Goal: Information Seeking & Learning: Check status

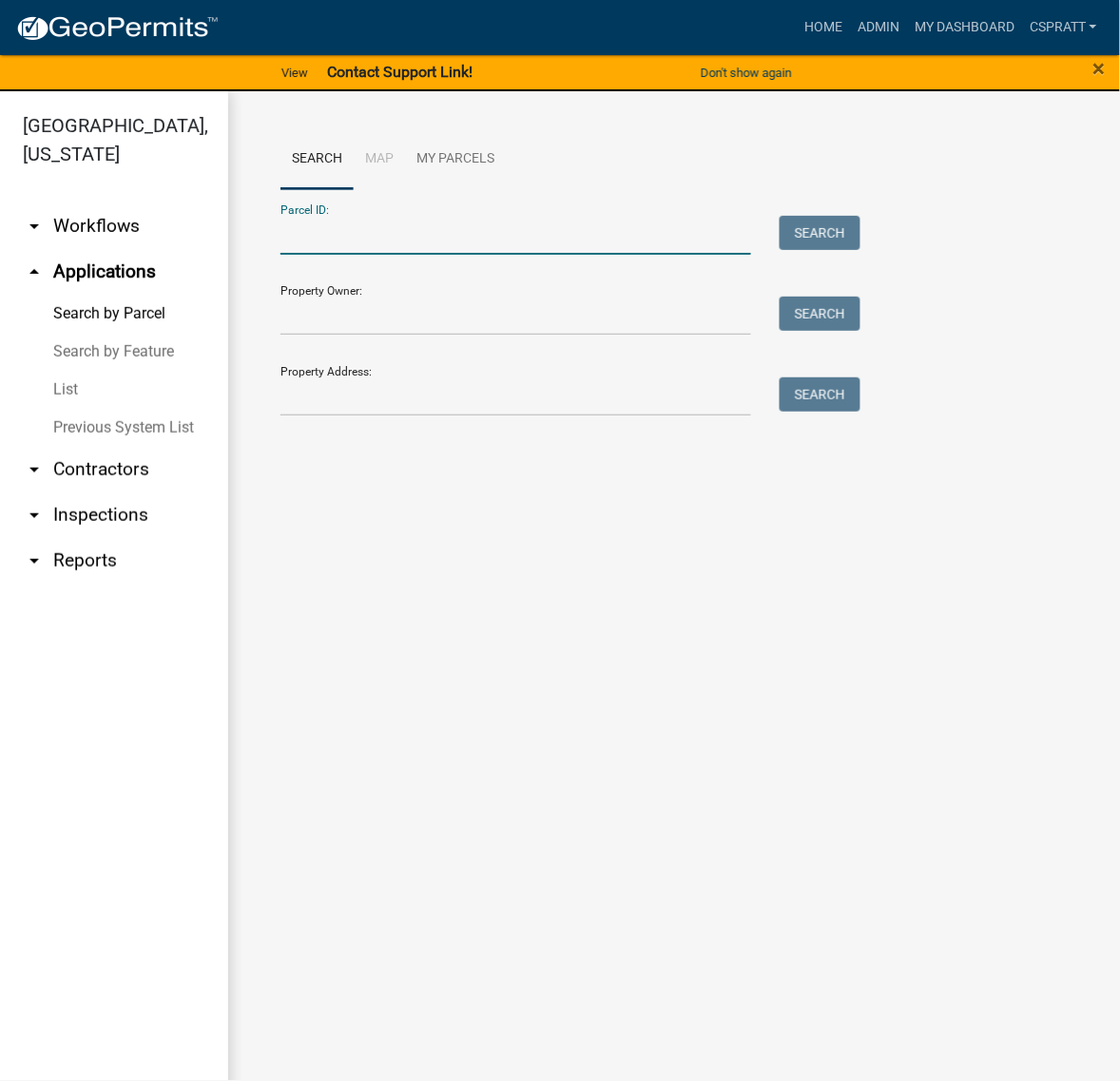
click at [309, 254] on input "Parcel ID:" at bounding box center [516, 234] width 471 height 39
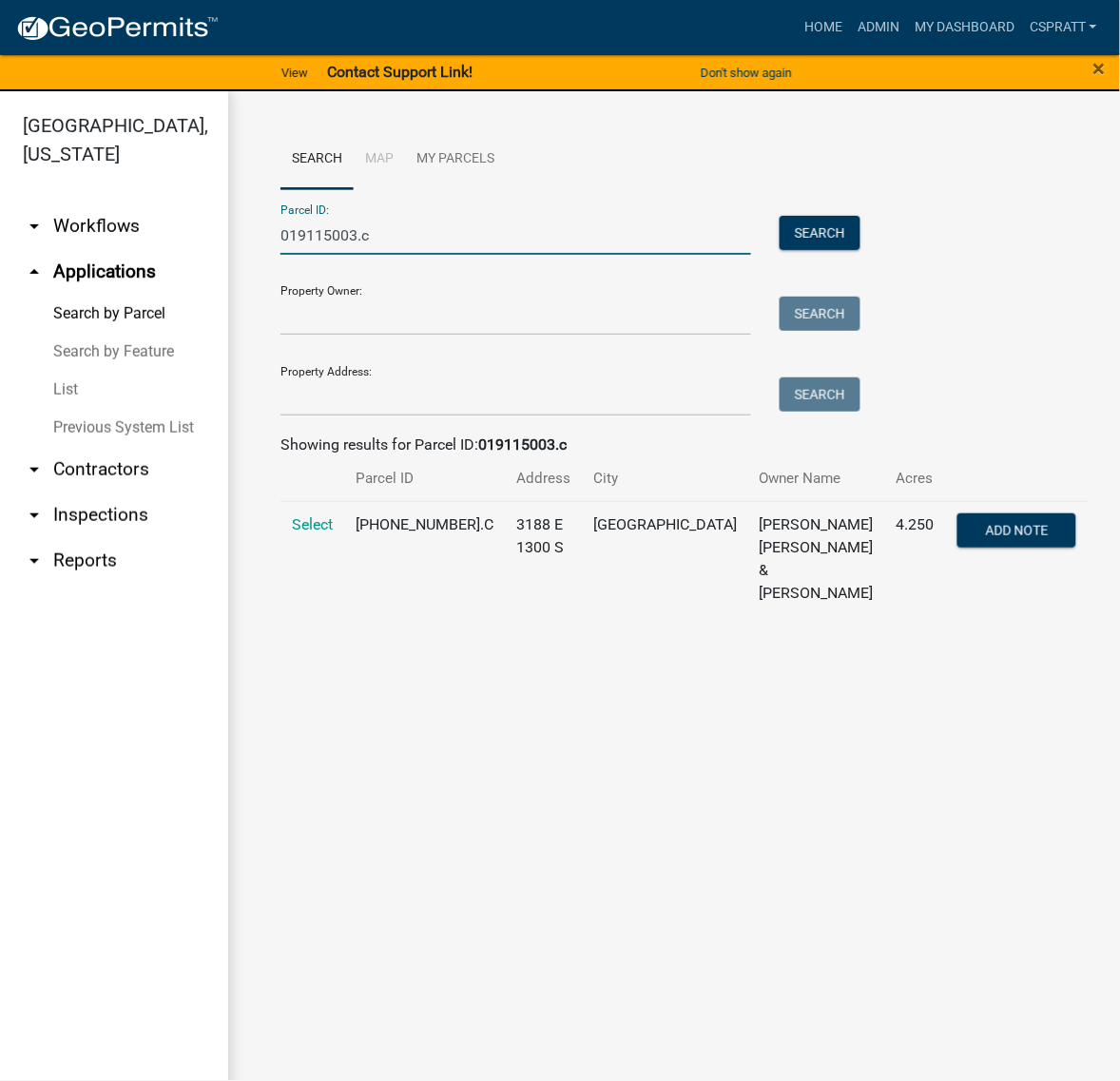
type input "019115003.c"
click at [323, 534] on span "Select" at bounding box center [312, 524] width 41 height 18
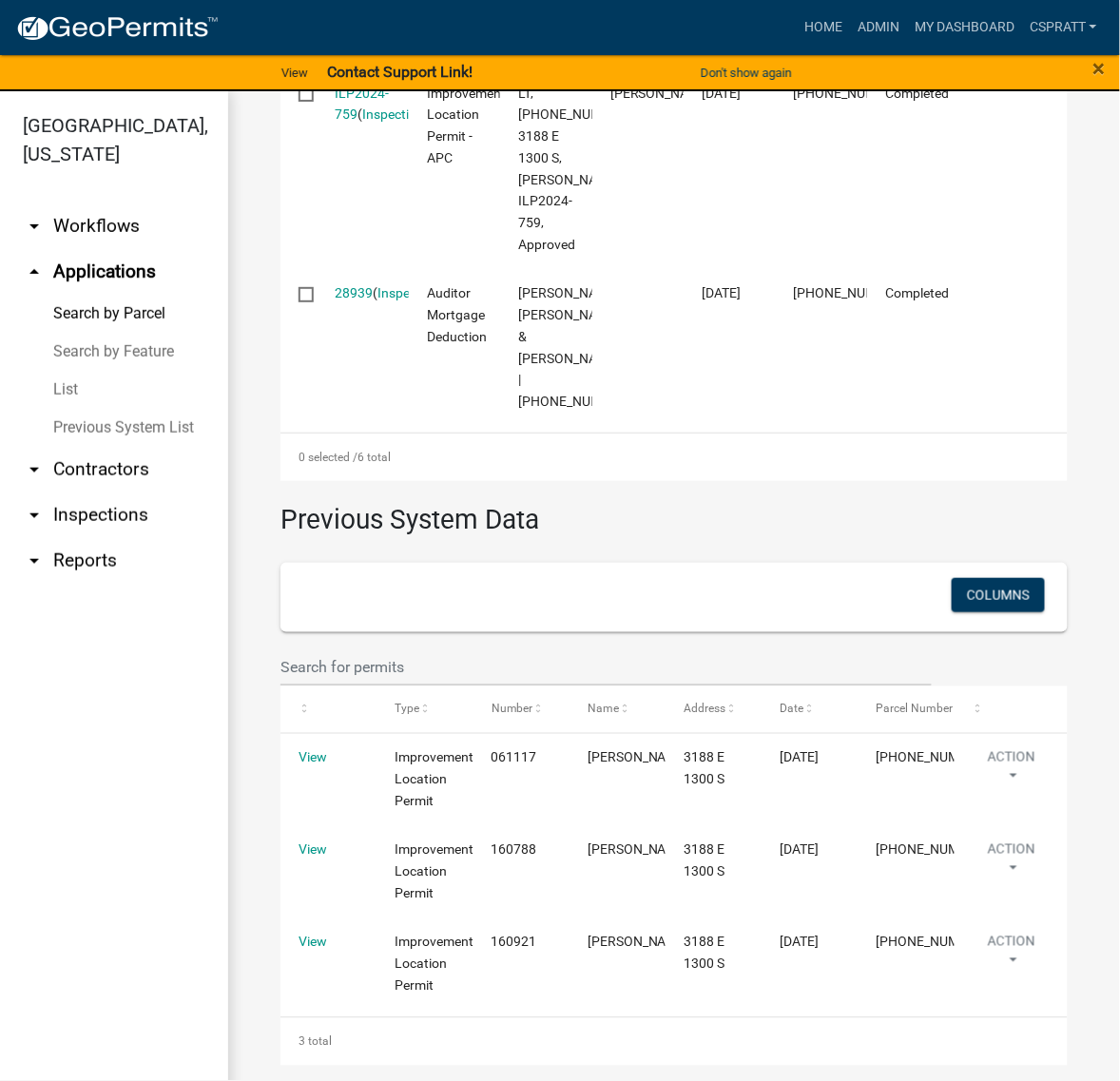
scroll to position [1544, 0]
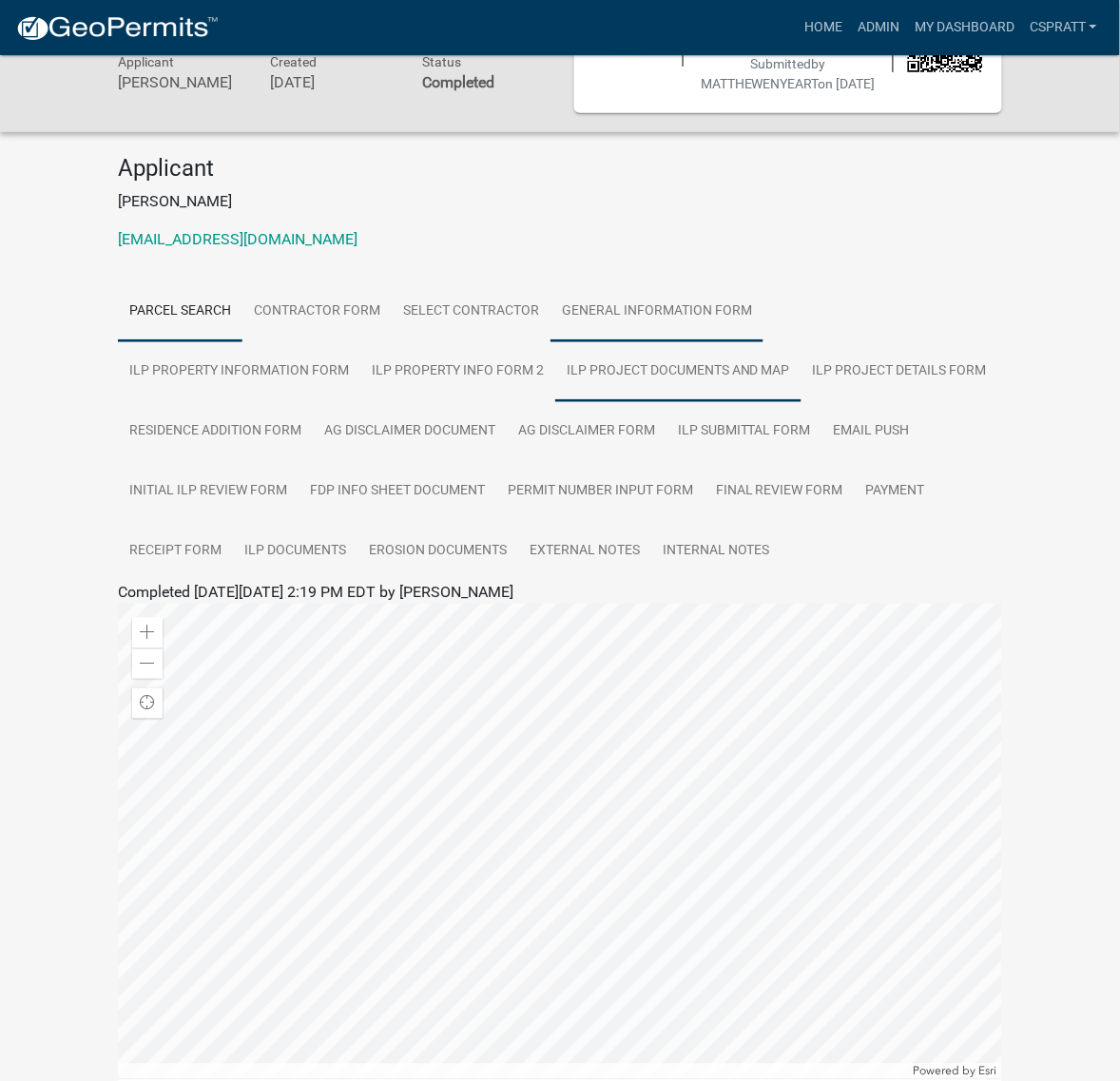
click at [801, 402] on link "ILP Project Documents and Map" at bounding box center [679, 371] width 246 height 61
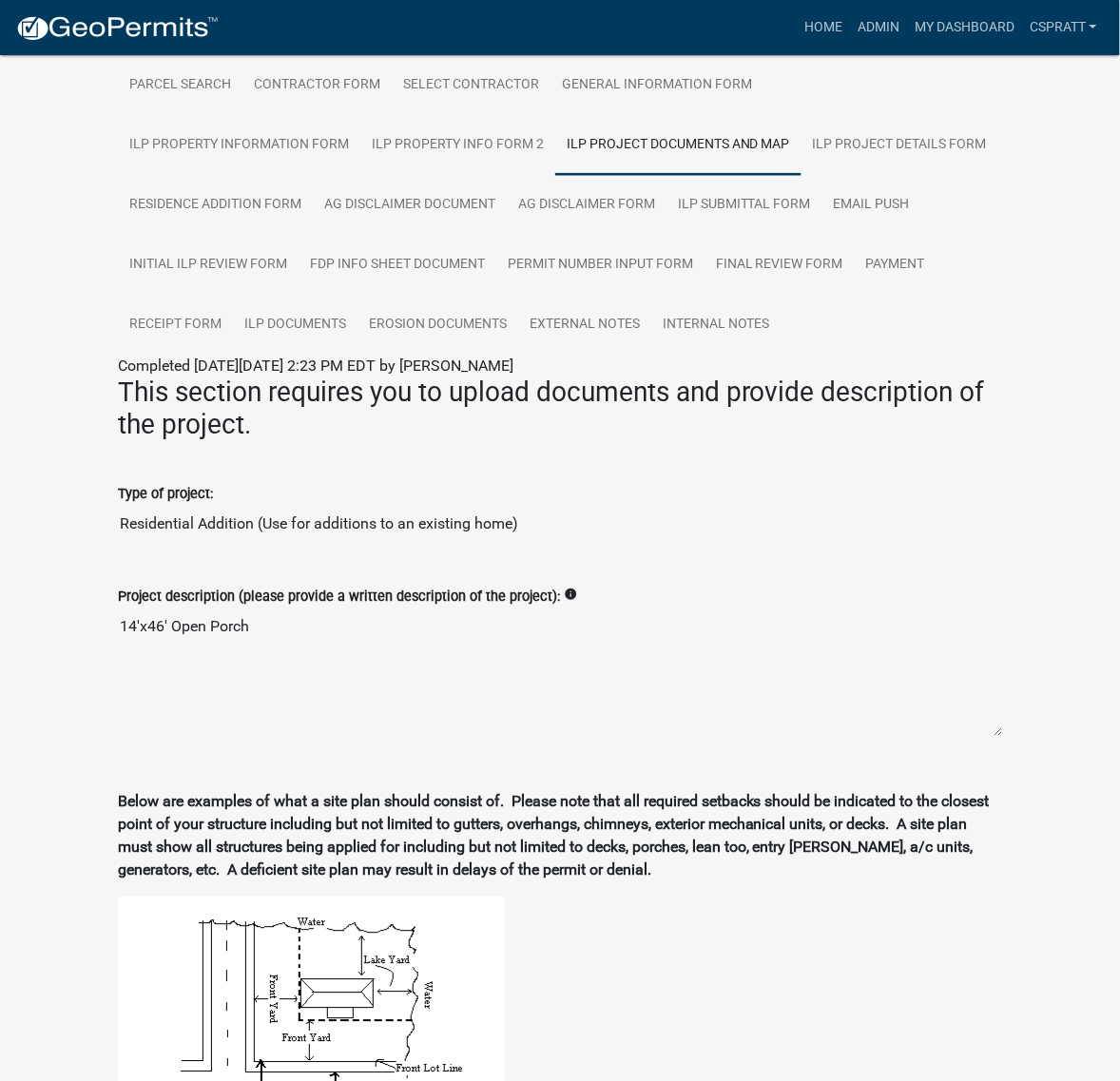
scroll to position [531, 0]
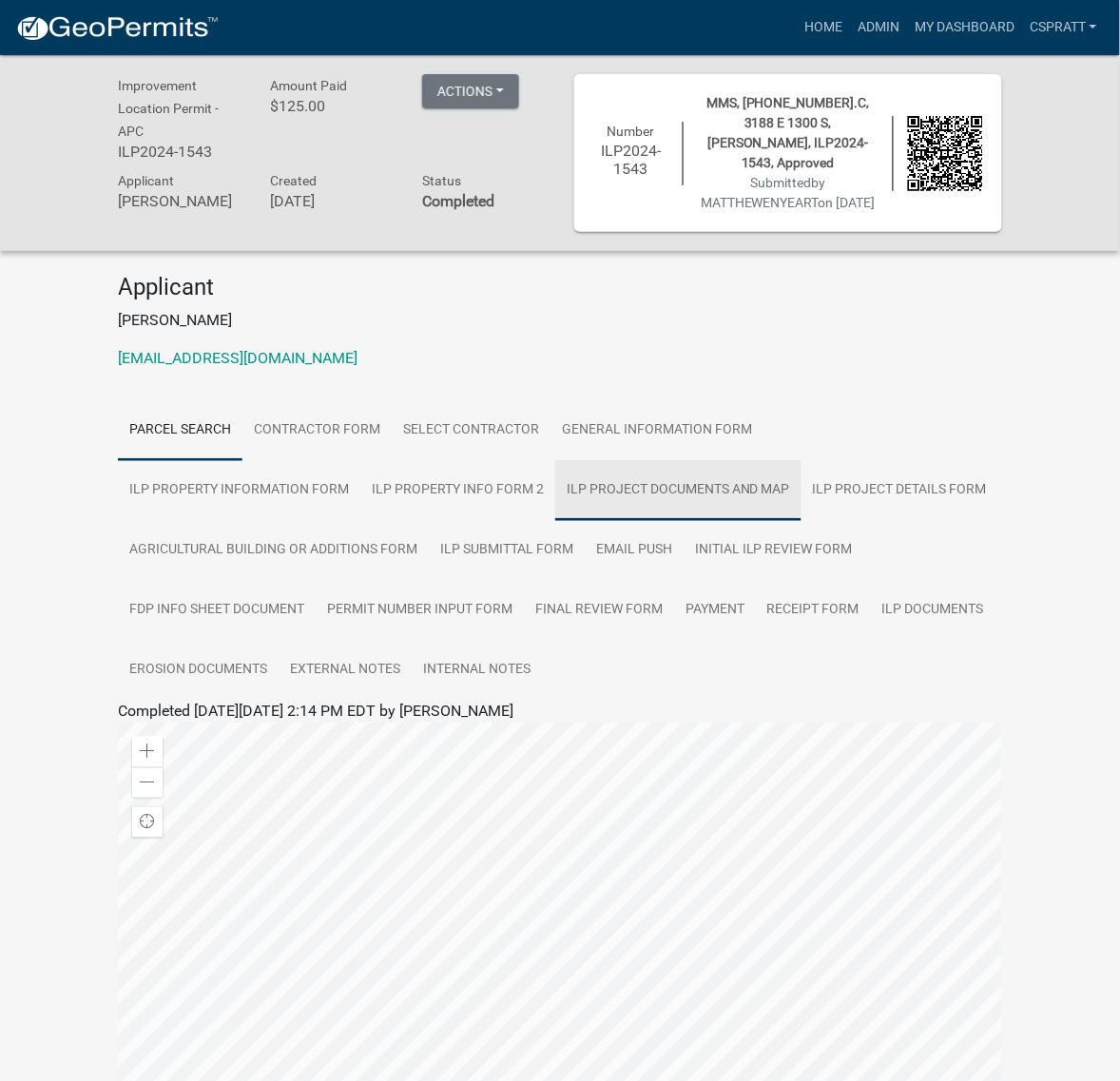
click at [801, 521] on link "ILP Project Documents and Map" at bounding box center [679, 490] width 246 height 61
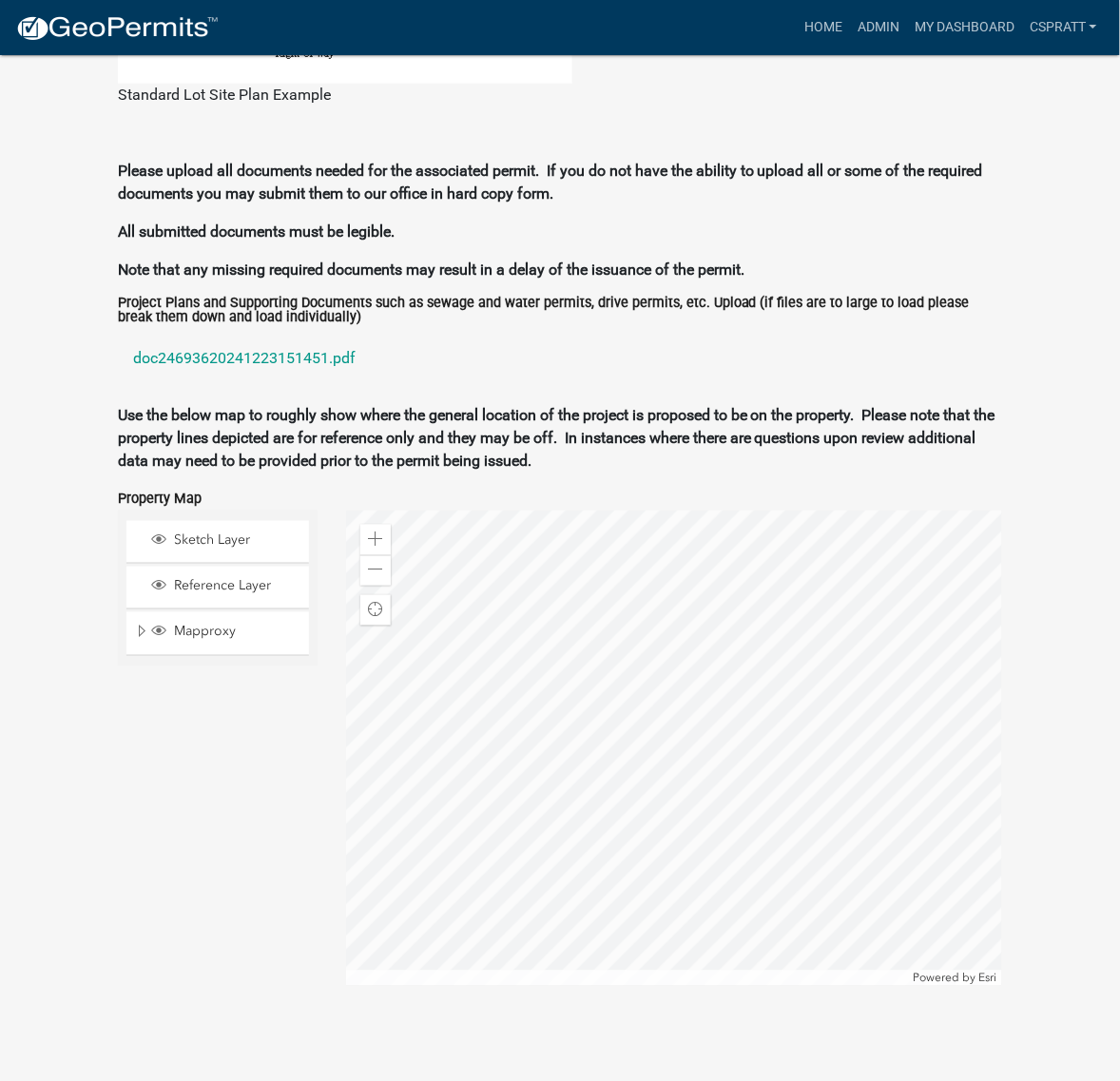
scroll to position [1837, 0]
click at [354, 382] on link "doc24693620241223151451.pdf" at bounding box center [560, 359] width 884 height 46
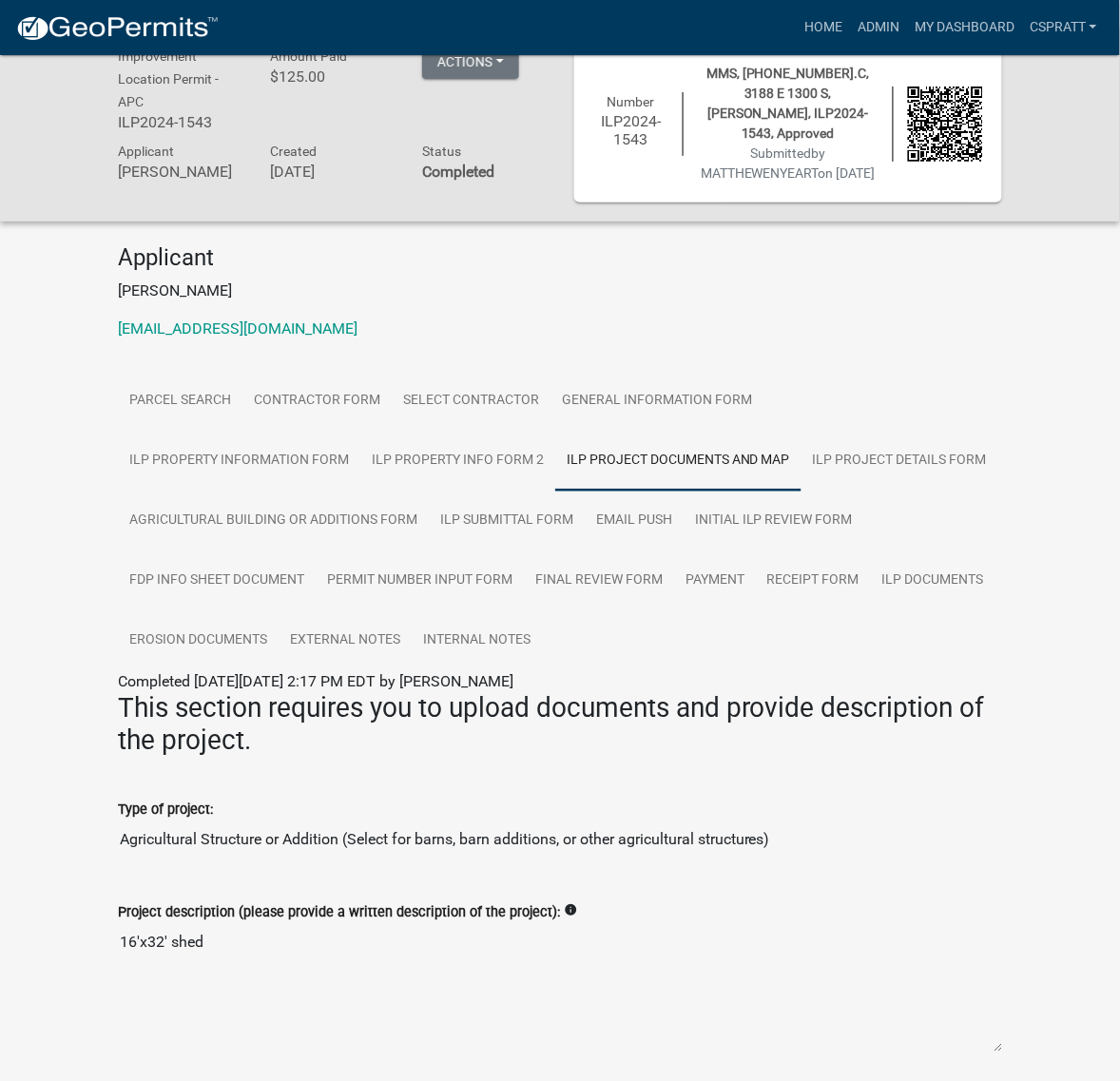
scroll to position [0, 0]
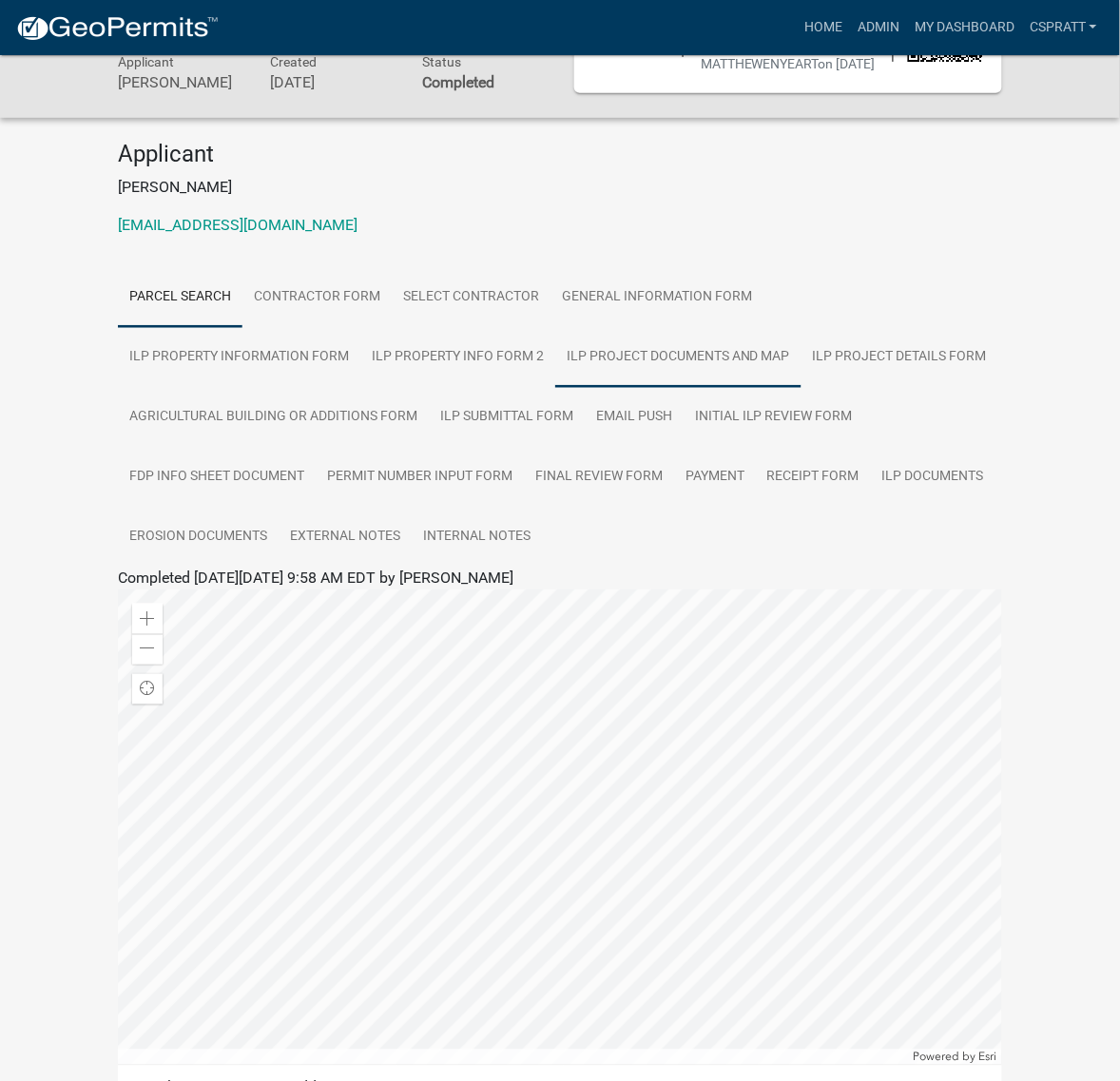
click at [801, 387] on link "ILP Project Documents and Map" at bounding box center [679, 357] width 246 height 61
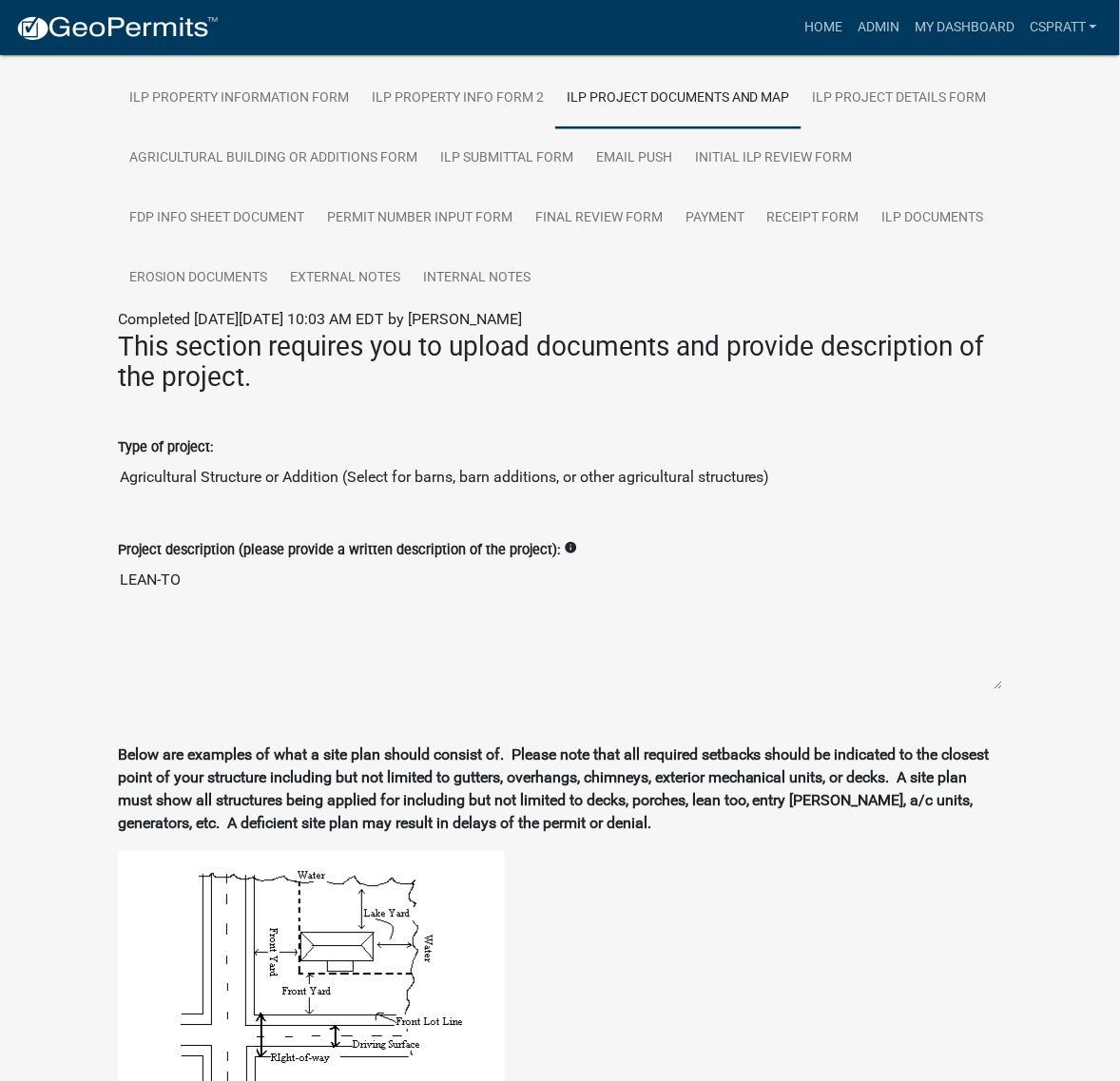
scroll to position [411, 0]
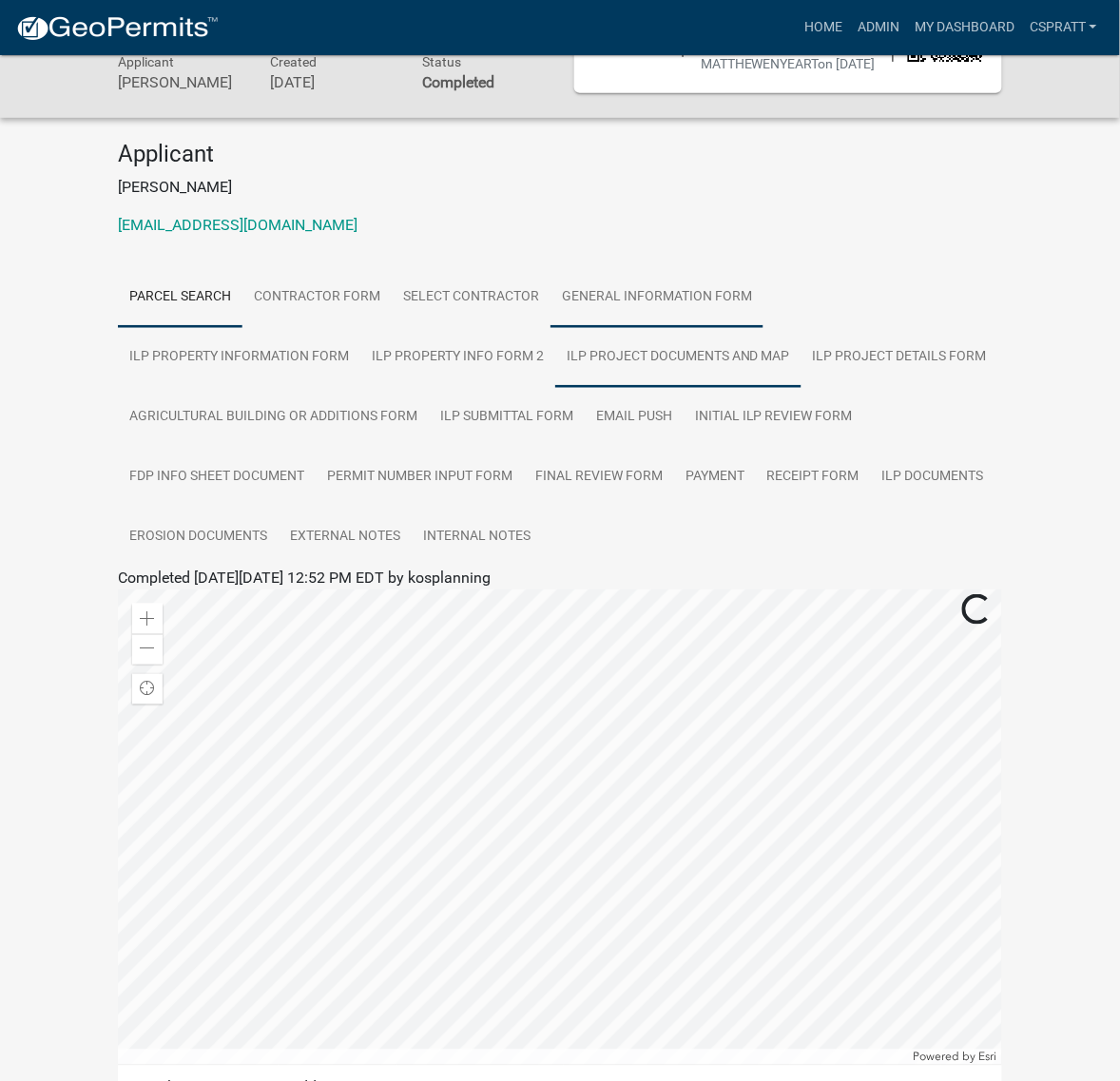
drag, startPoint x: 859, startPoint y: 471, endPoint x: 870, endPoint y: 473, distance: 11.2
click at [801, 387] on link "ILP Project Documents and Map" at bounding box center [679, 357] width 246 height 61
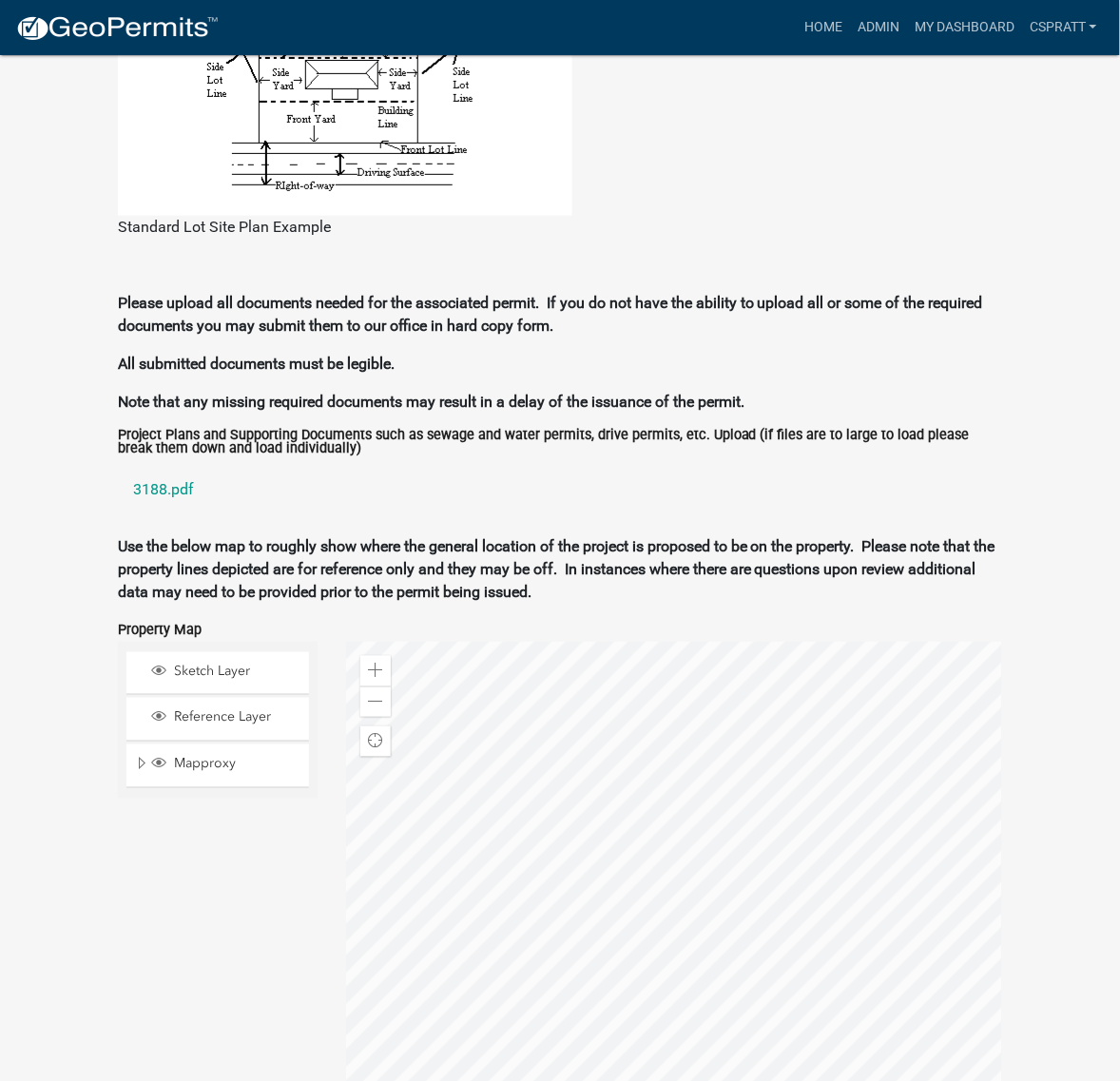
scroll to position [1837, 0]
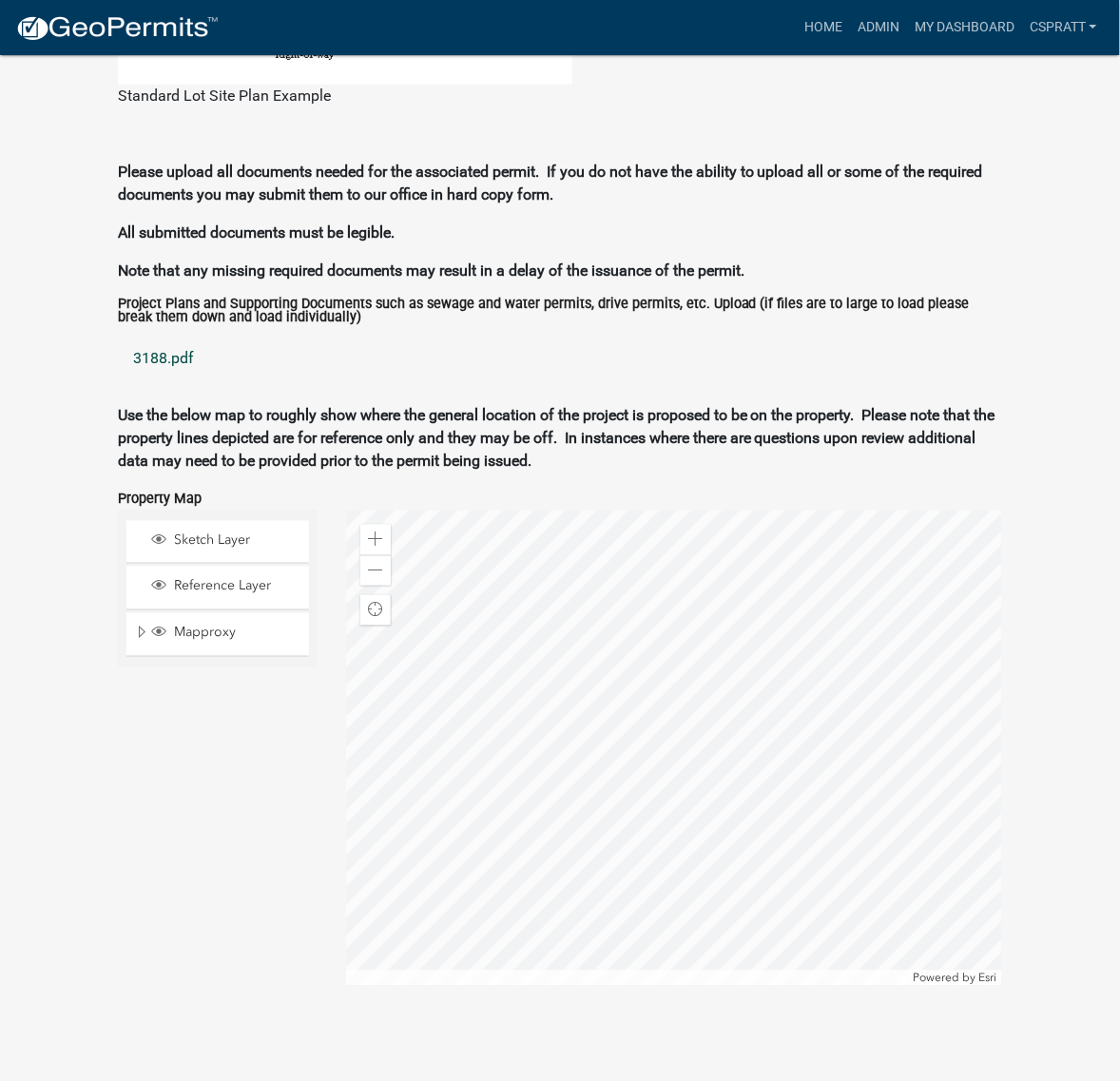
click at [186, 382] on link "3188.pdf" at bounding box center [560, 359] width 884 height 46
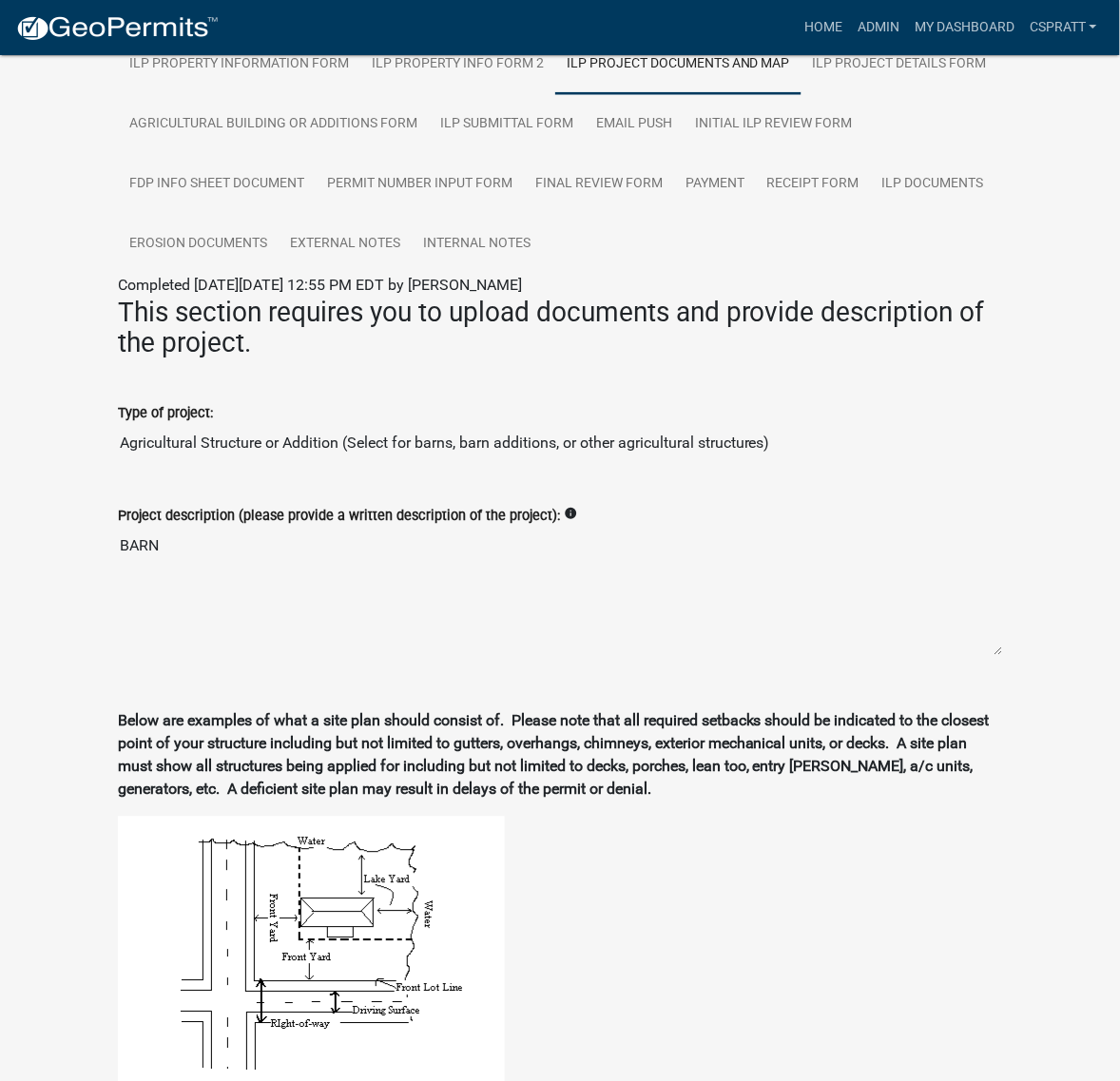
scroll to position [174, 0]
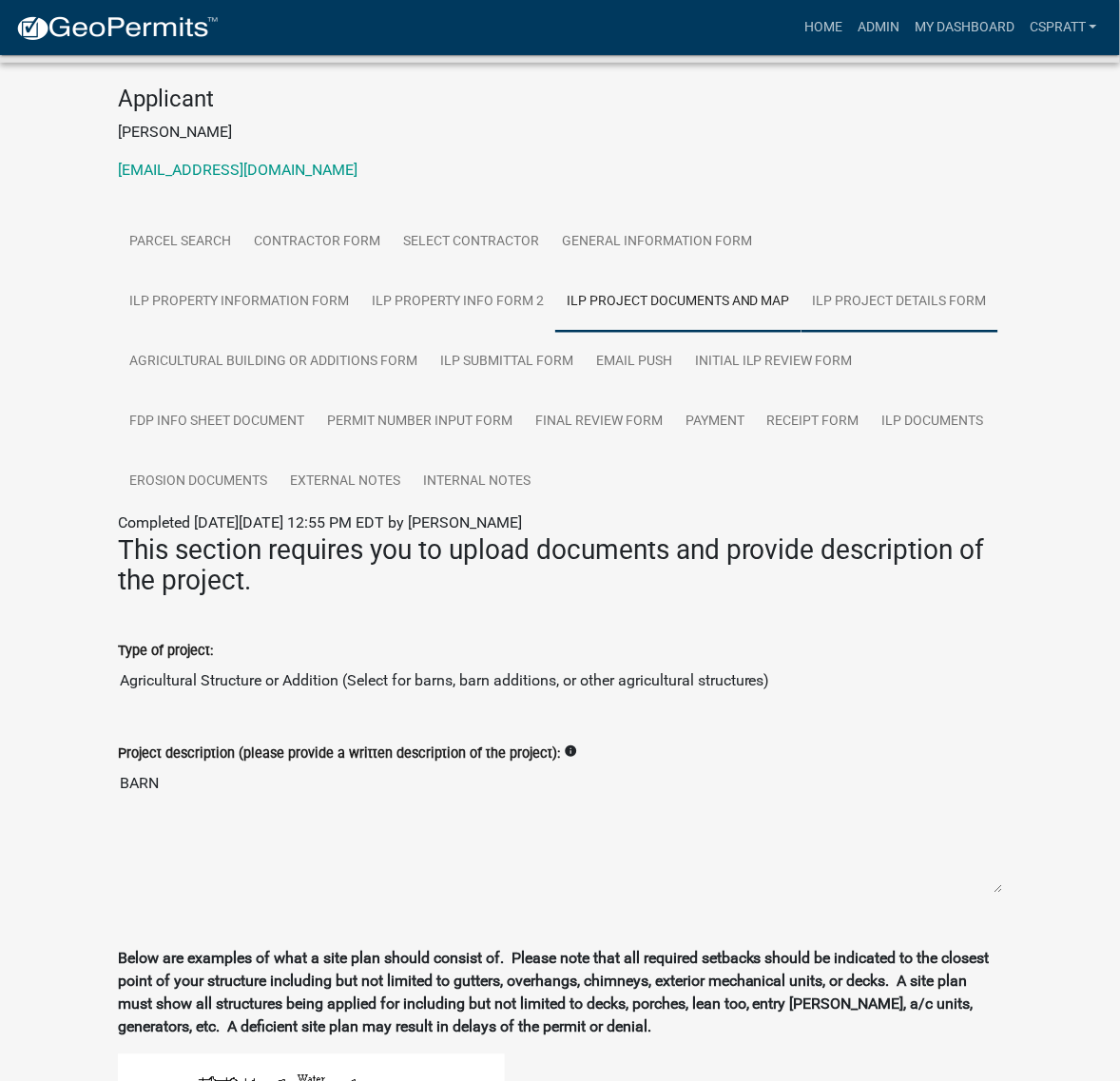
click at [801, 333] on link "ILP Project Details Form" at bounding box center [899, 302] width 197 height 61
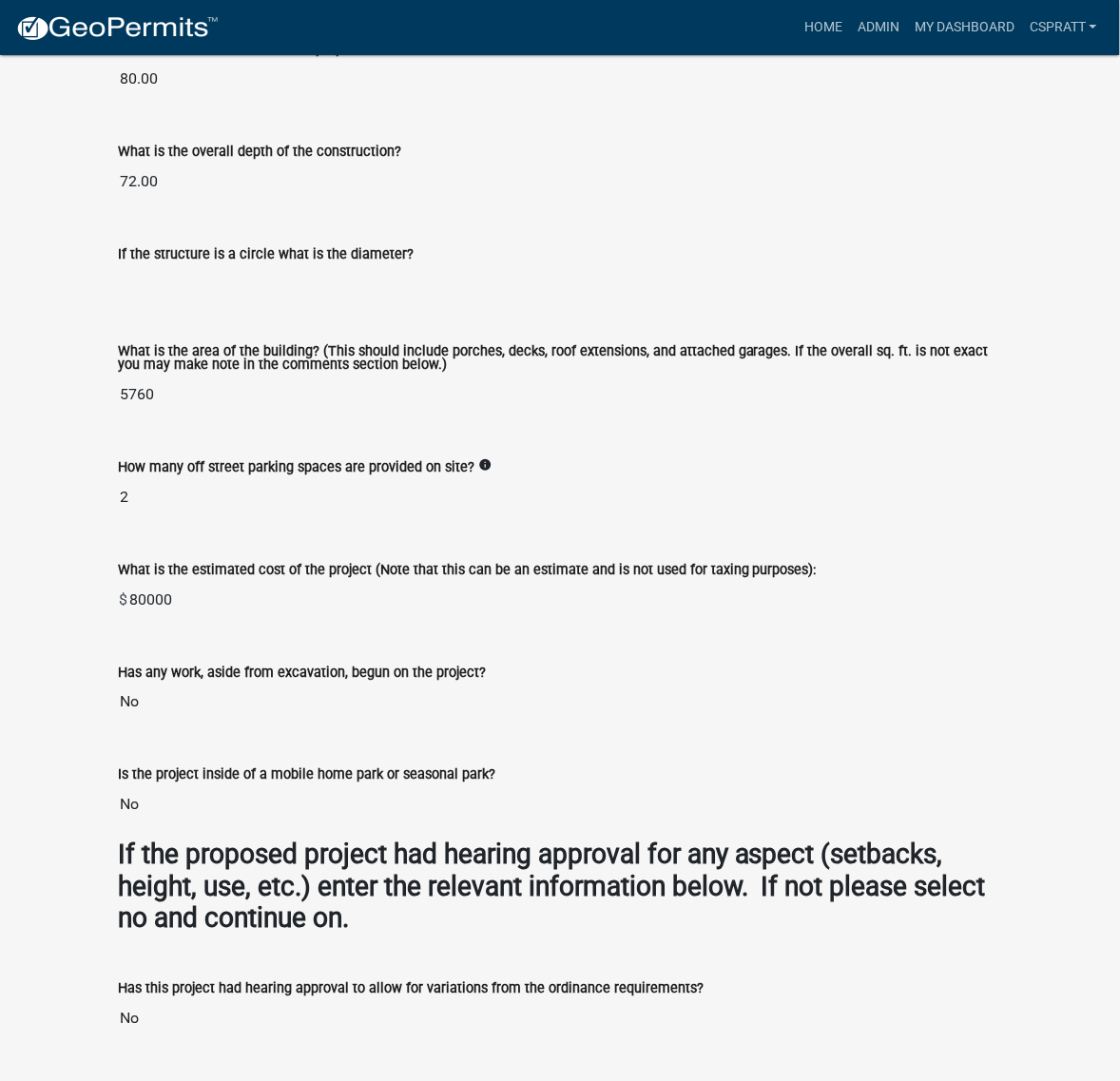
scroll to position [1600, 0]
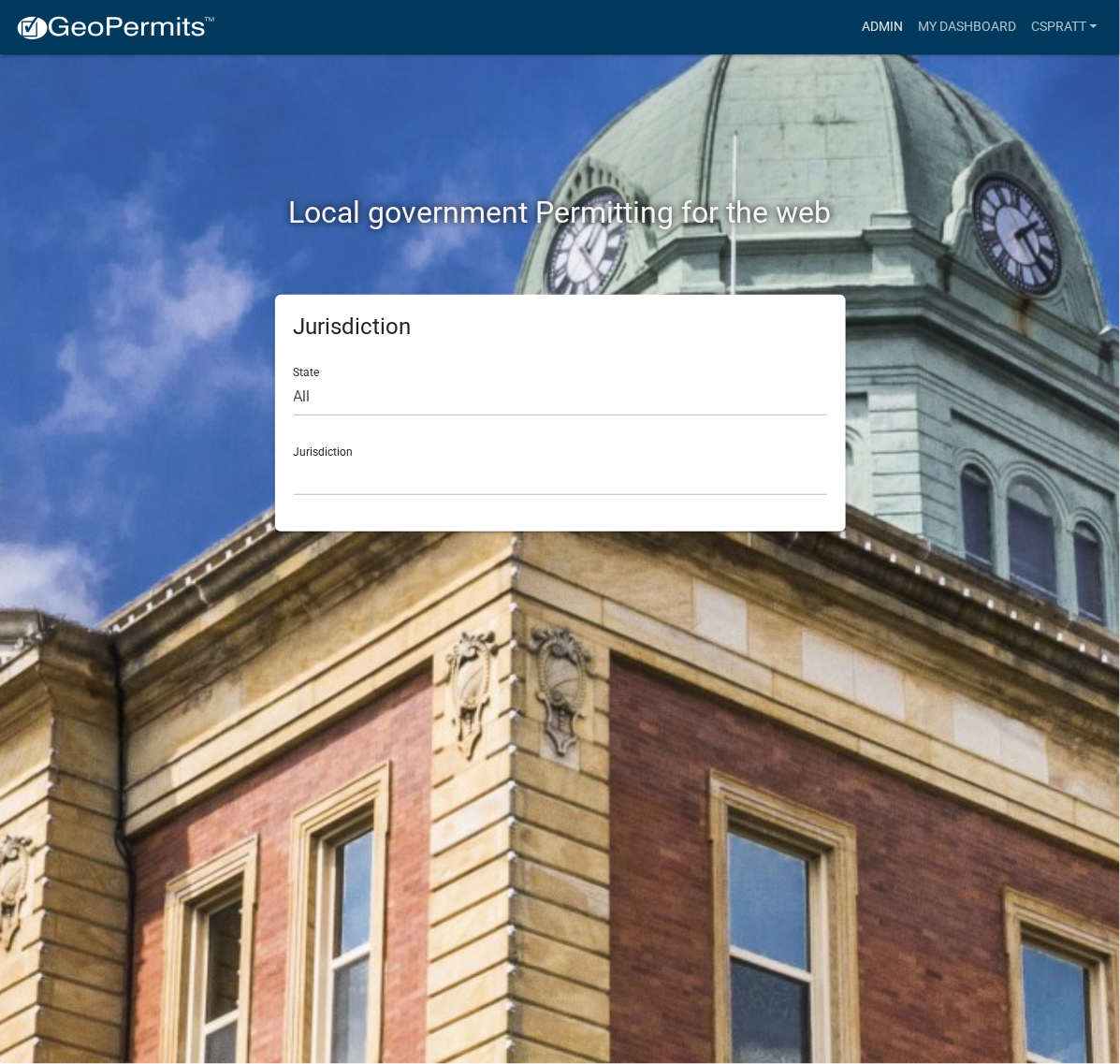
click at [854, 14] on link "Admin" at bounding box center [881, 27] width 56 height 35
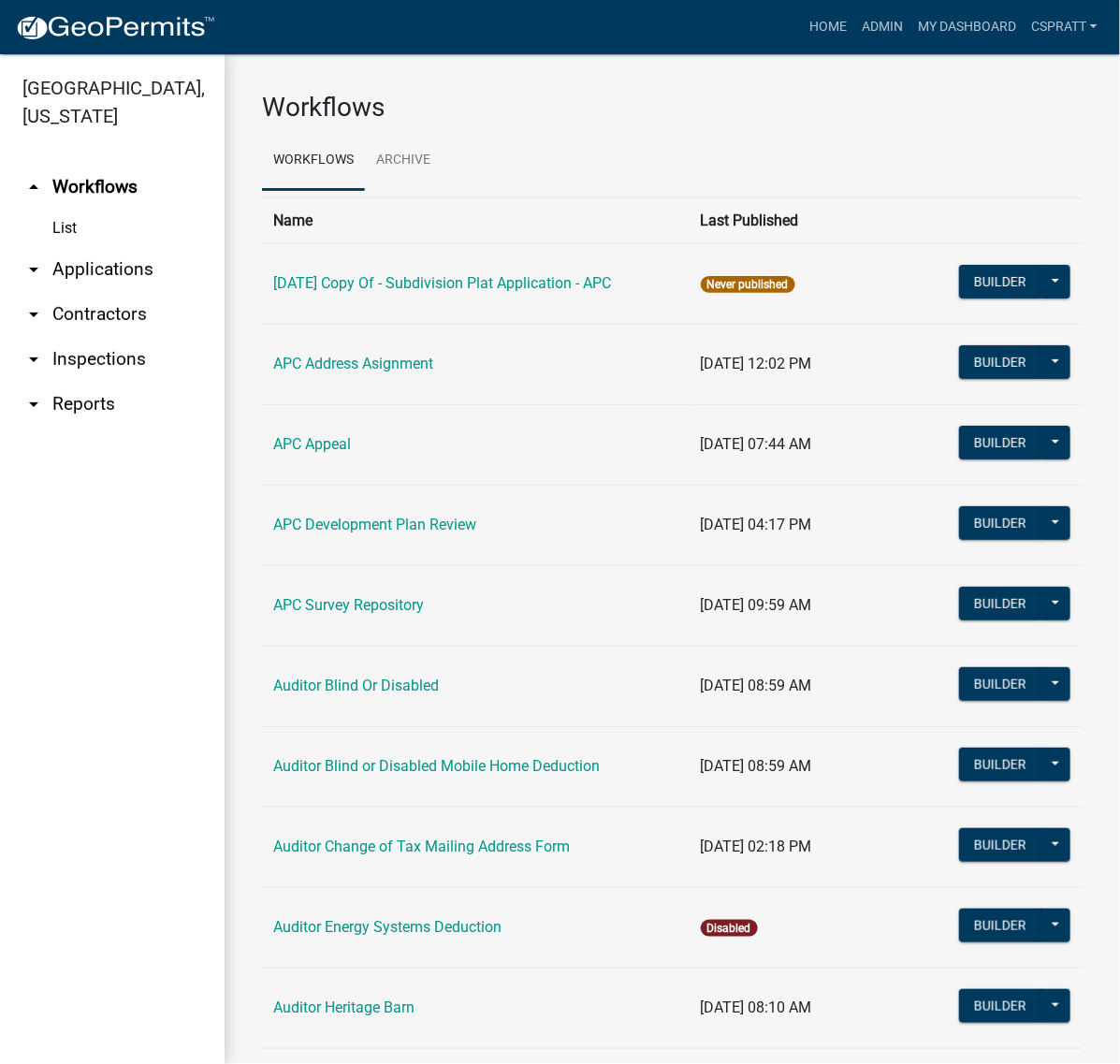
click at [164, 291] on link "arrow_drop_down Applications" at bounding box center [112, 270] width 225 height 45
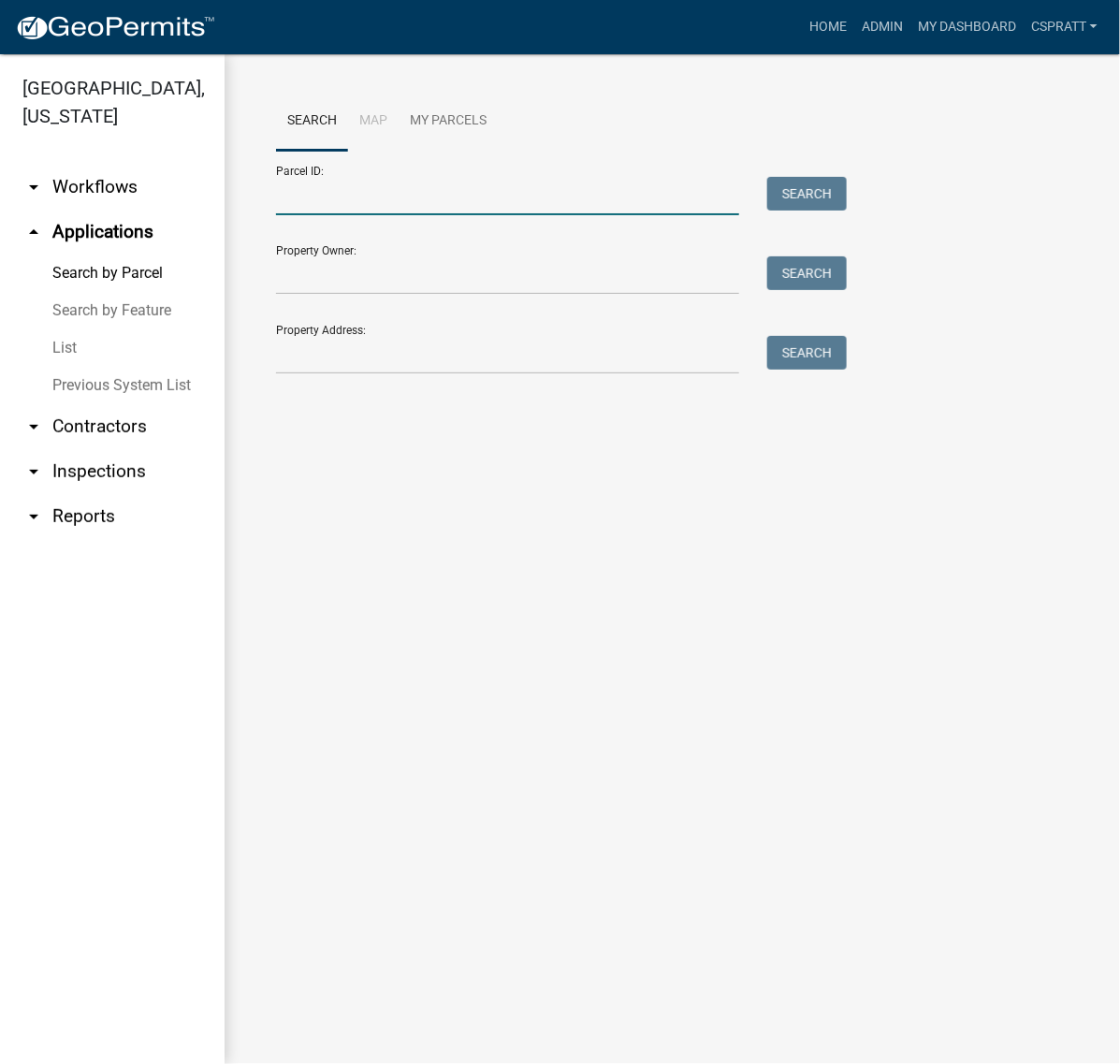
click at [316, 215] on input "Parcel ID:" at bounding box center [508, 196] width 464 height 38
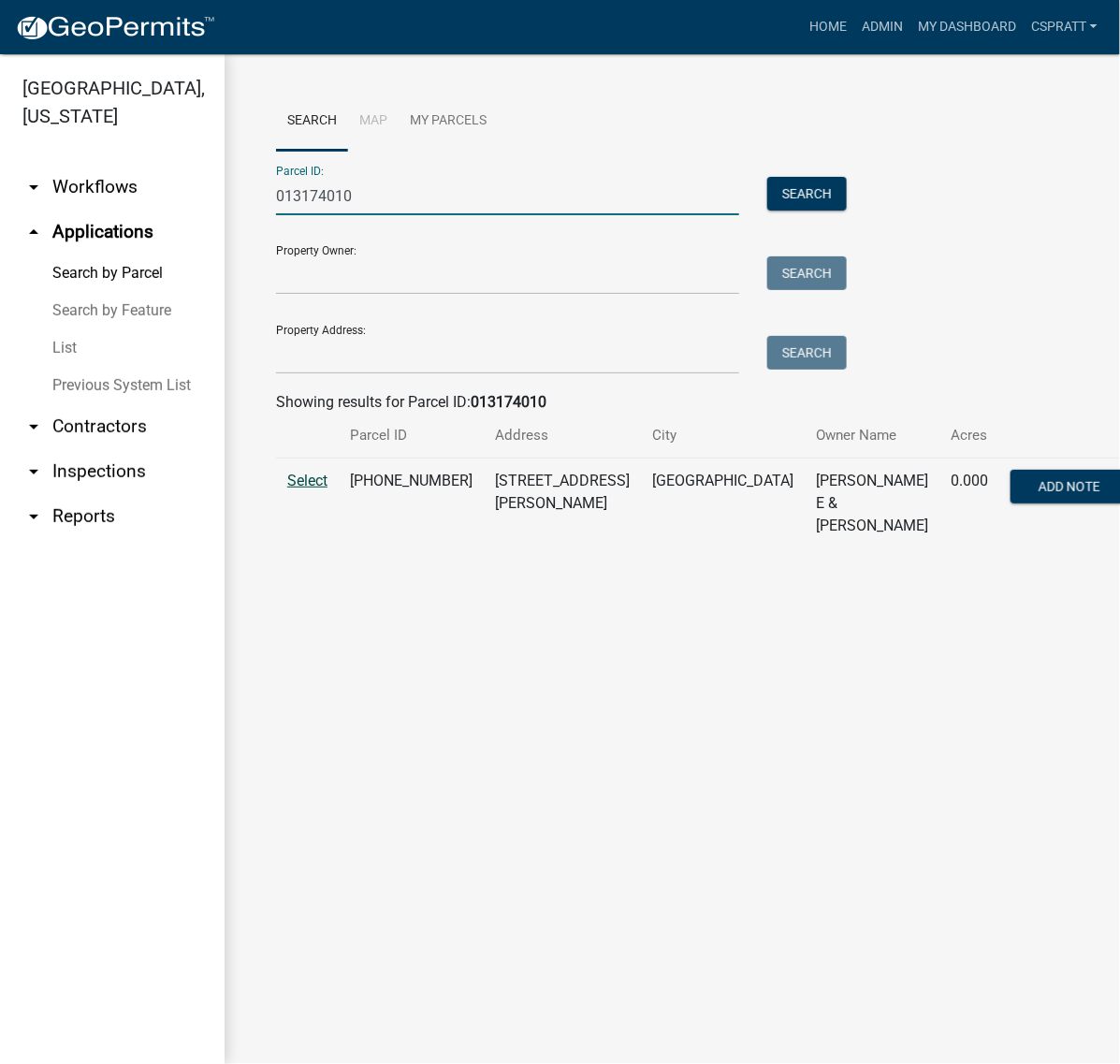
type input "013174010"
click at [320, 489] on span "Select" at bounding box center [307, 480] width 40 height 18
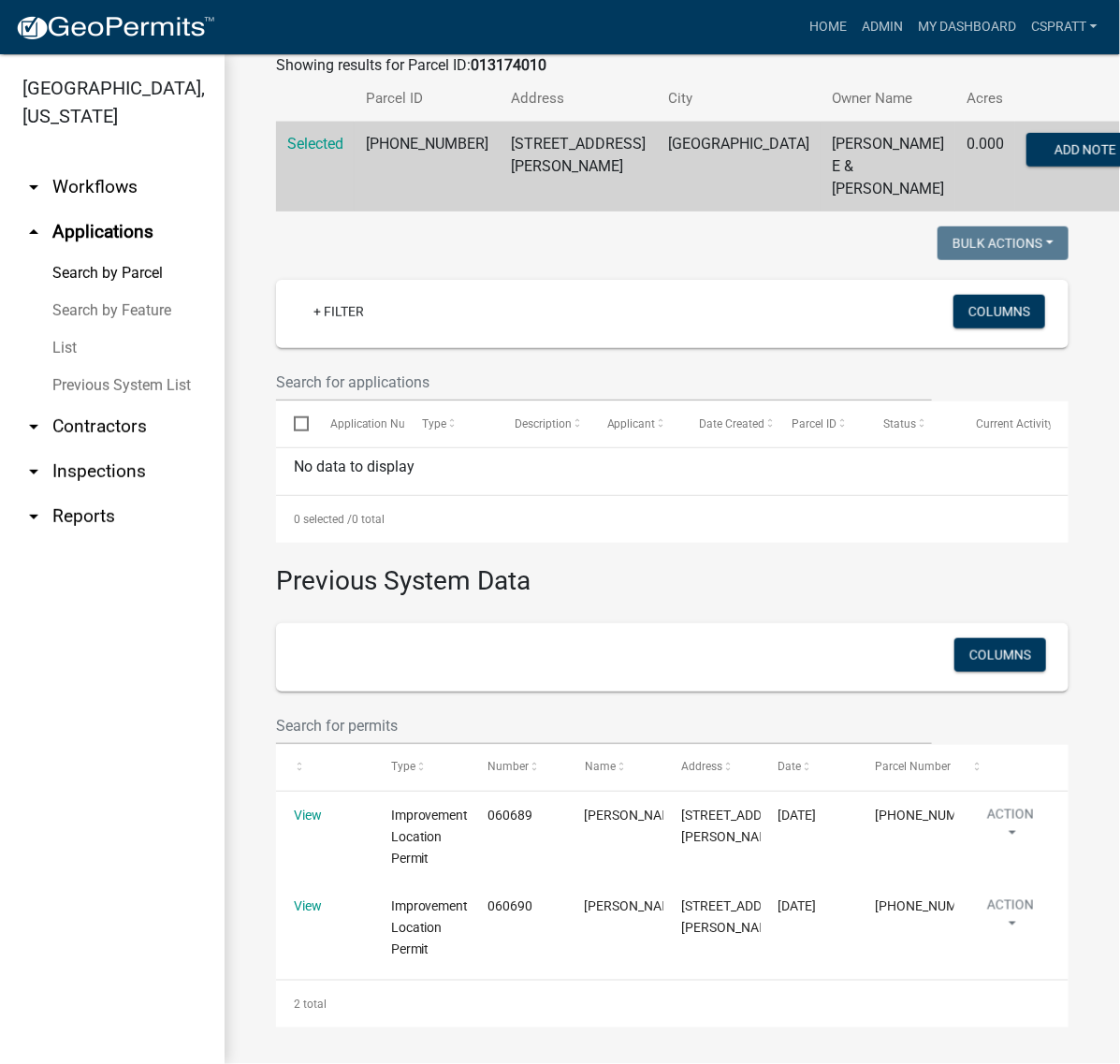
scroll to position [591, 0]
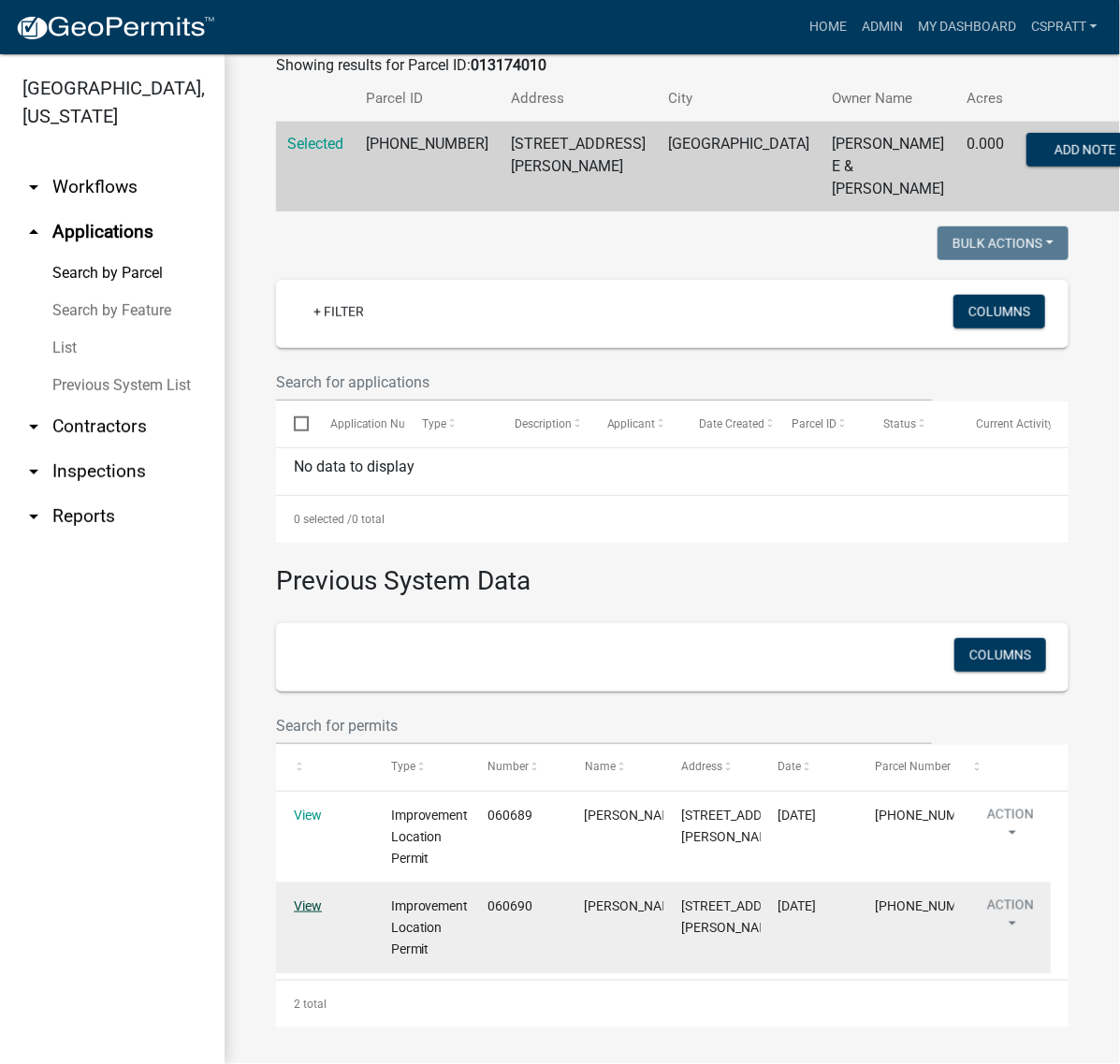
click at [310, 900] on link "View" at bounding box center [307, 905] width 28 height 15
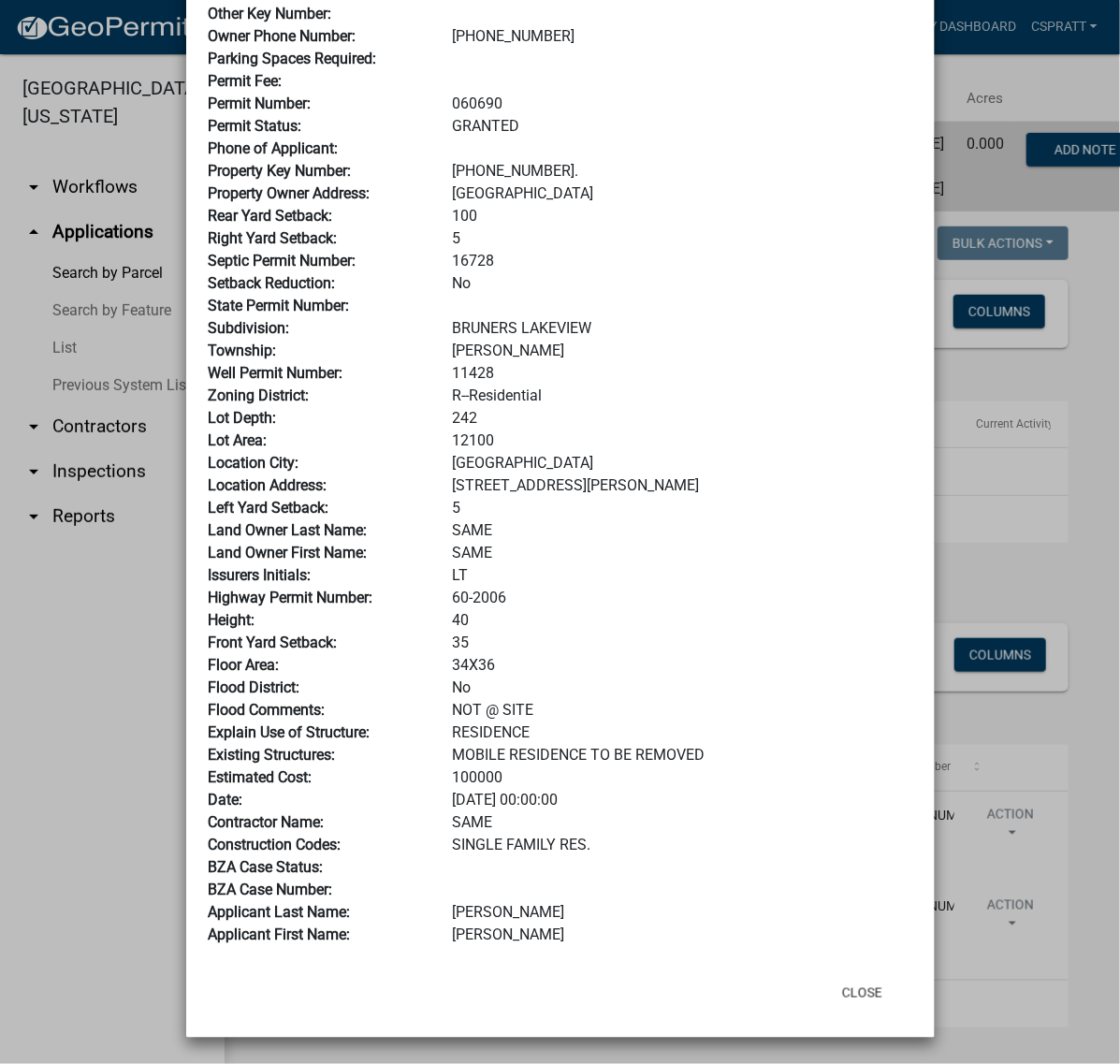
scroll to position [410, 0]
click at [837, 980] on button "Close" at bounding box center [863, 993] width 70 height 33
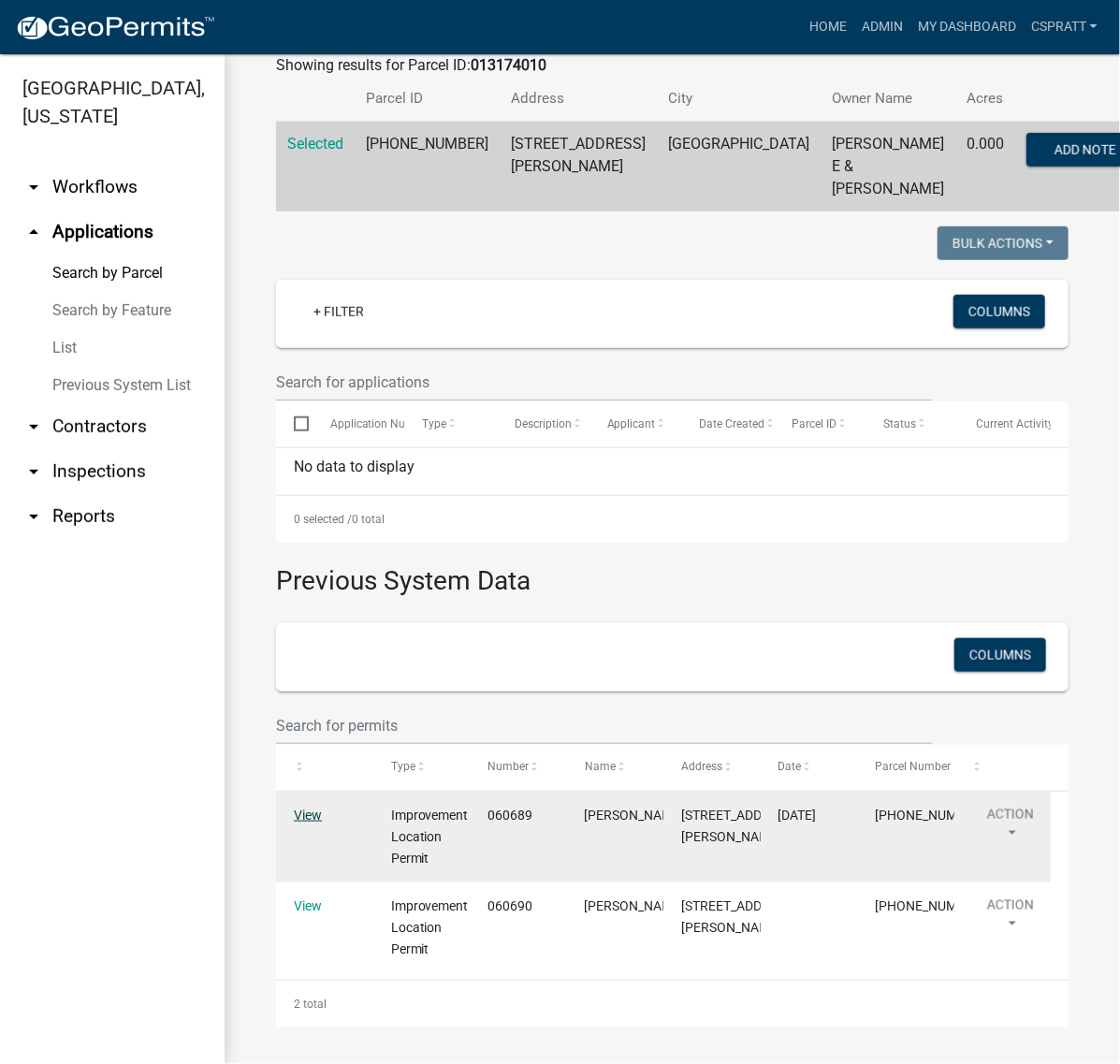
click at [309, 808] on link "View" at bounding box center [307, 815] width 28 height 15
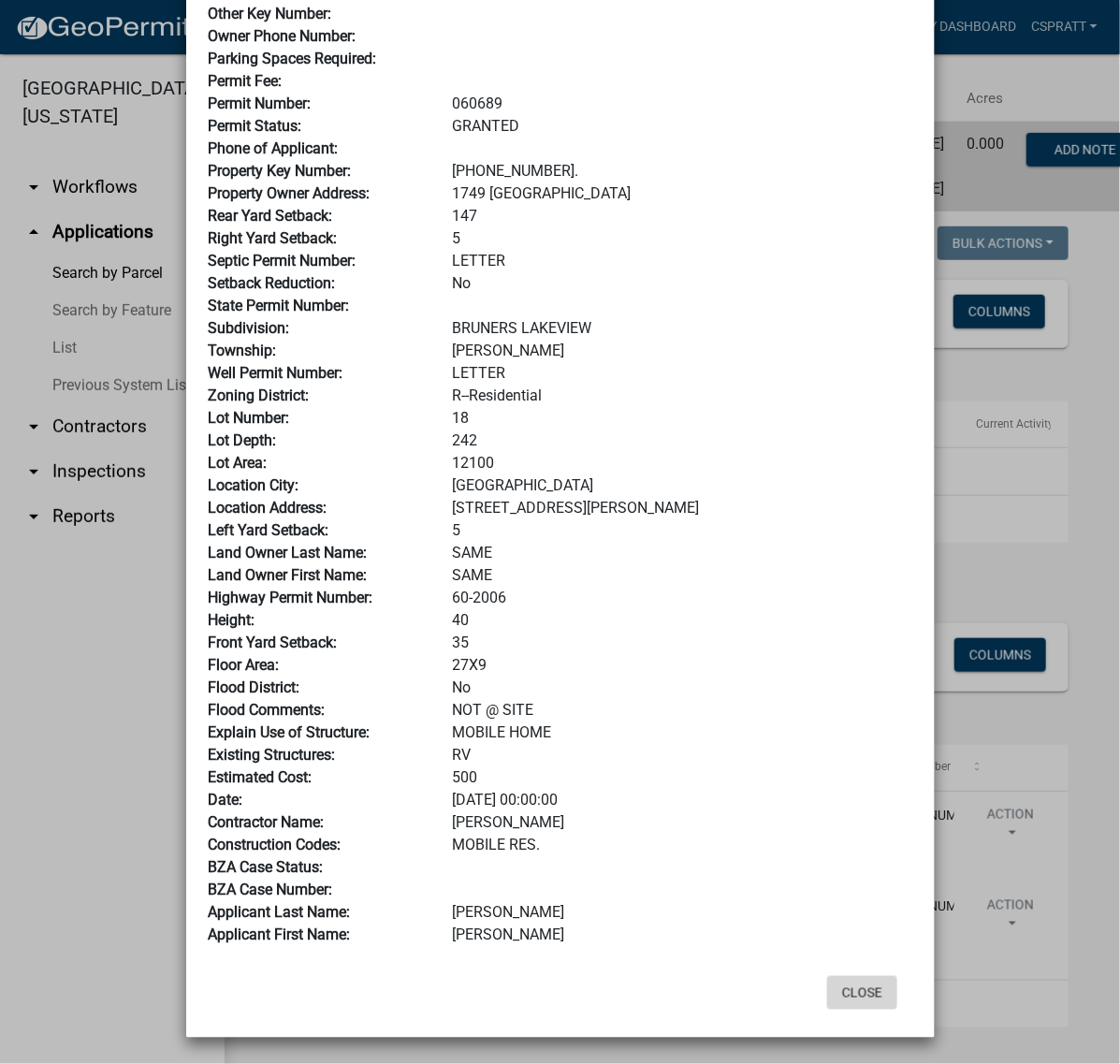
click at [849, 978] on button "Close" at bounding box center [863, 993] width 70 height 33
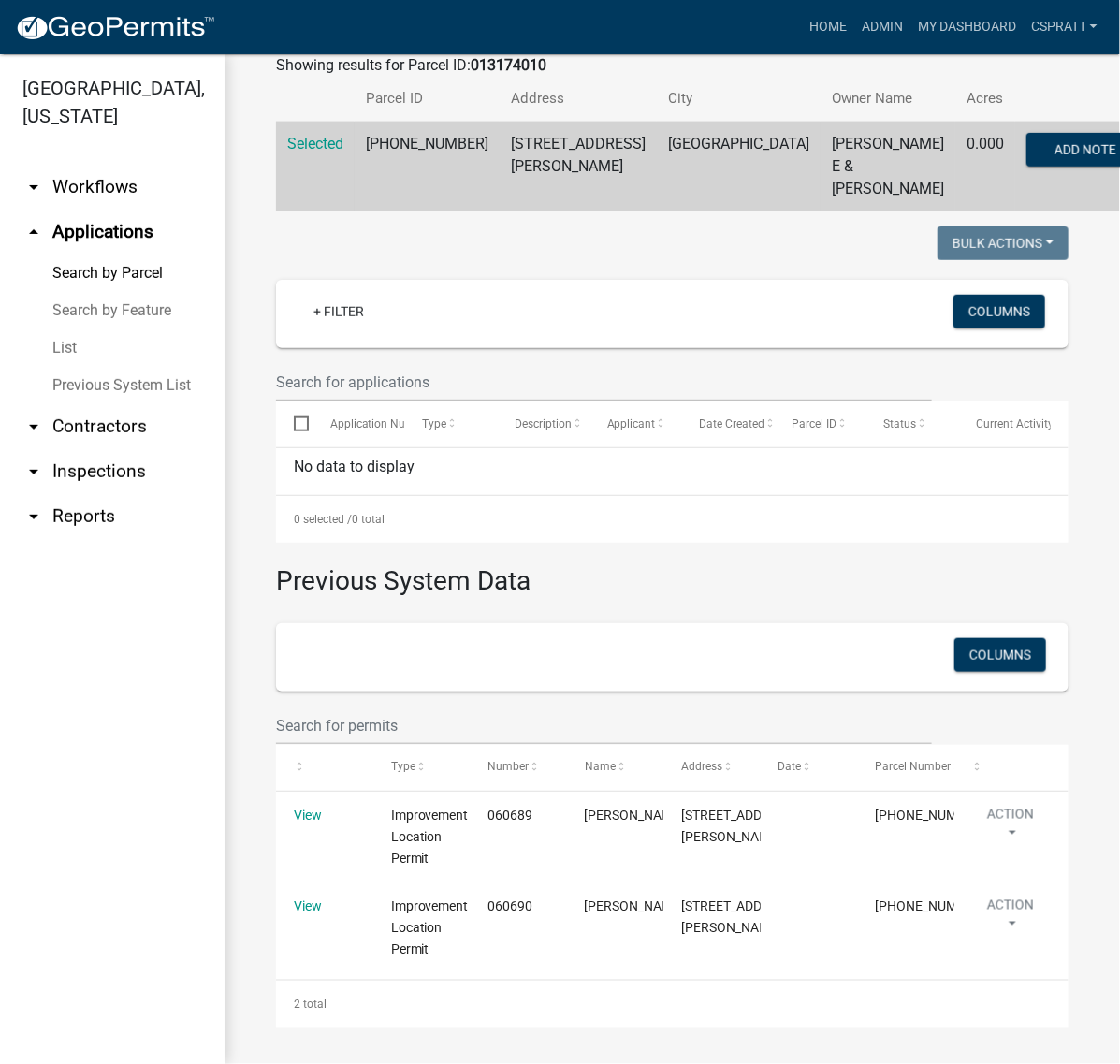
click at [17, 745] on ul "arrow_drop_down Workflows List arrow_drop_up Applications Search by Parcel Sear…" at bounding box center [112, 606] width 225 height 914
